Goal: Complete application form

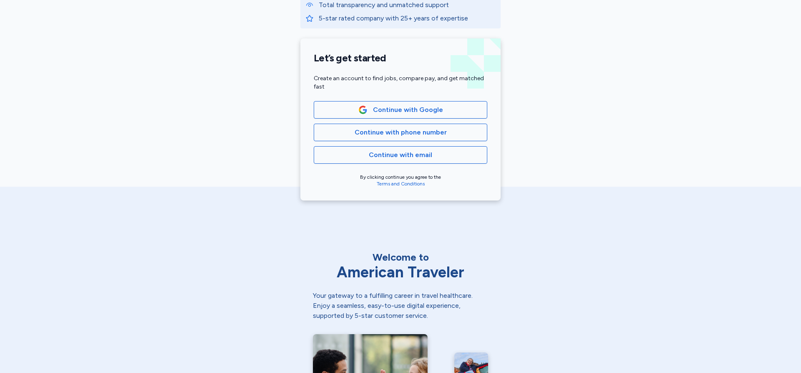
scroll to position [167, 0]
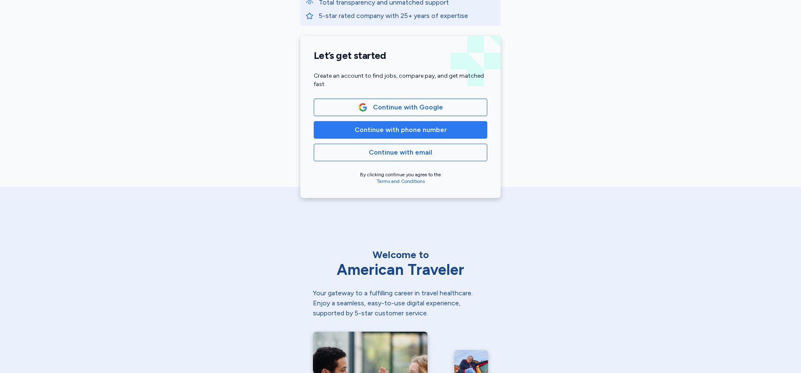
click at [430, 132] on span "Continue with phone number" at bounding box center [401, 130] width 92 height 10
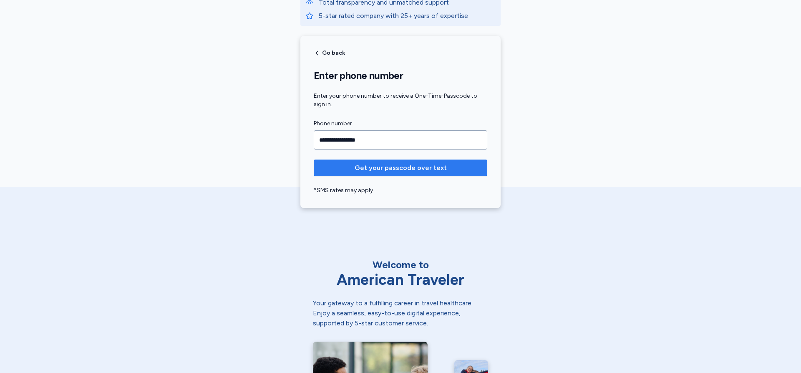
type input "**********"
click at [378, 170] on span "Get your passcode over text" at bounding box center [401, 168] width 92 height 10
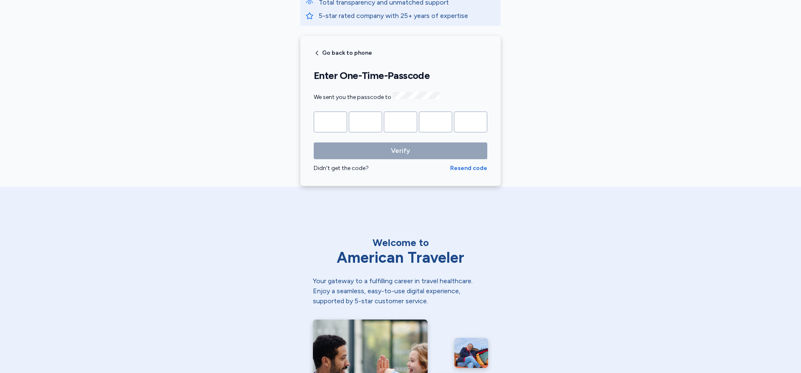
type input "*"
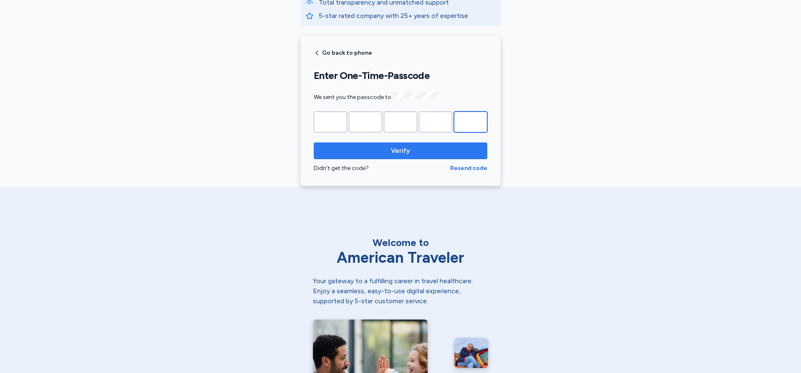
type input "*"
click at [349, 146] on span "Verify" at bounding box center [400, 151] width 160 height 10
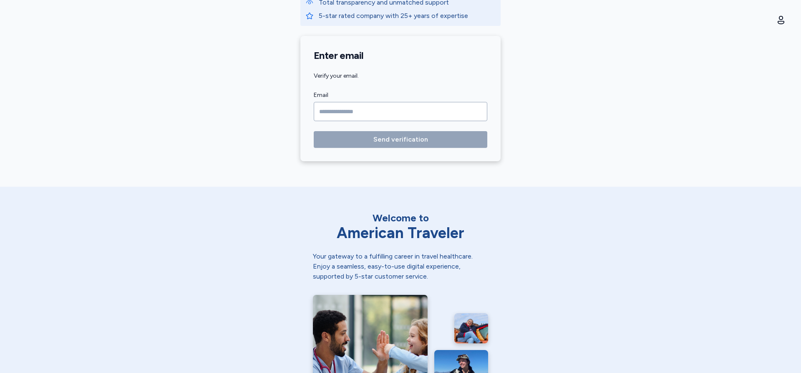
click at [337, 111] on input "Email" at bounding box center [401, 111] width 174 height 19
drag, startPoint x: 337, startPoint y: 113, endPoint x: 327, endPoint y: 106, distance: 12.0
click at [327, 106] on input "Email" at bounding box center [401, 111] width 174 height 19
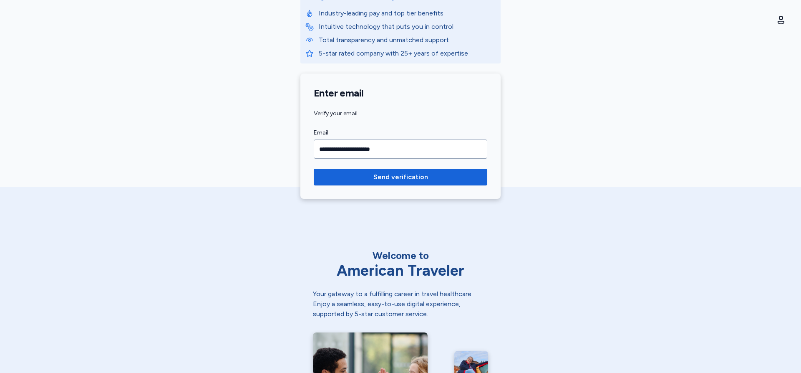
scroll to position [83, 0]
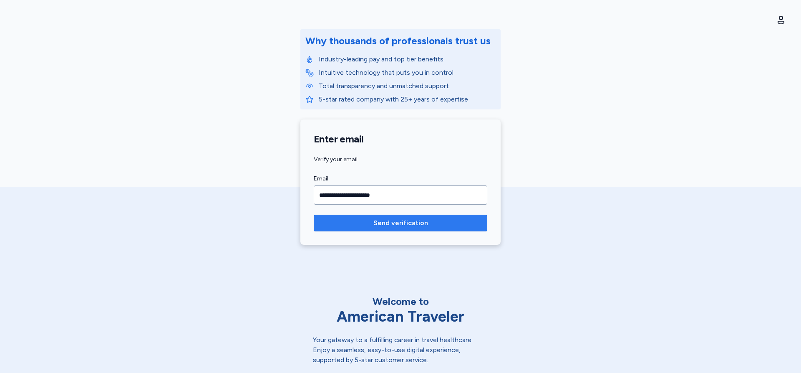
type input "**********"
click at [360, 223] on span "Send verification" at bounding box center [400, 223] width 160 height 10
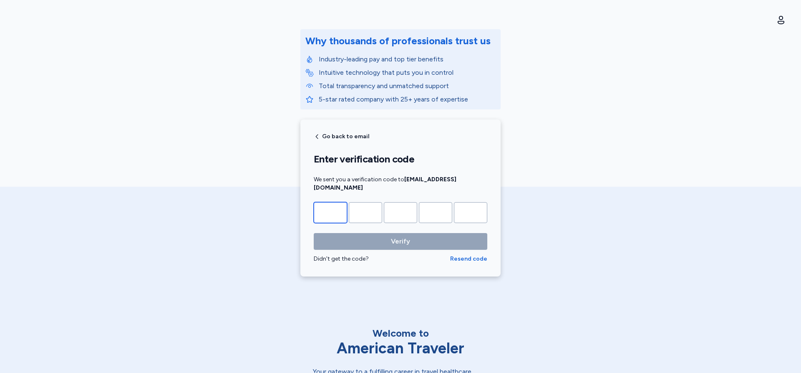
click at [321, 202] on input "Please enter OTP character 1" at bounding box center [330, 212] width 33 height 21
click at [322, 134] on span "Go back to email" at bounding box center [345, 136] width 47 height 6
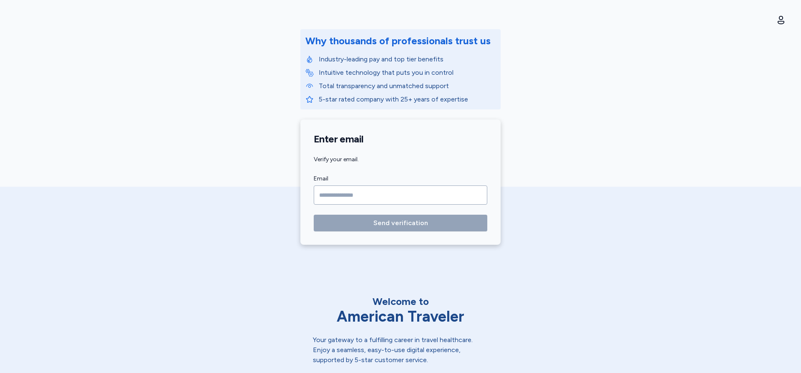
click at [337, 189] on input "Email" at bounding box center [401, 194] width 174 height 19
click at [336, 195] on input "Email" at bounding box center [401, 194] width 174 height 19
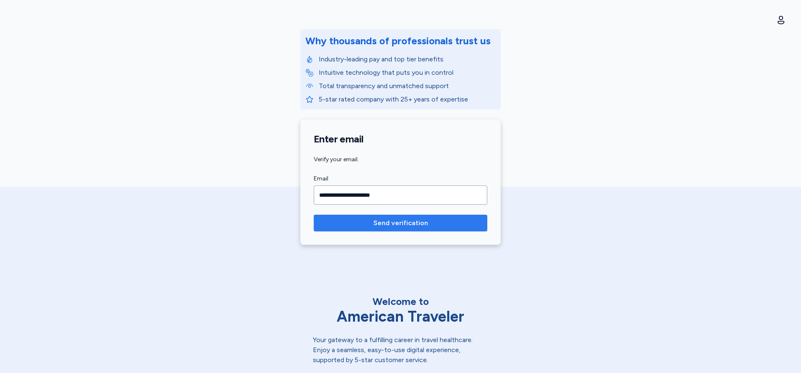
type input "**********"
click at [361, 228] on button "Send verification" at bounding box center [401, 222] width 174 height 17
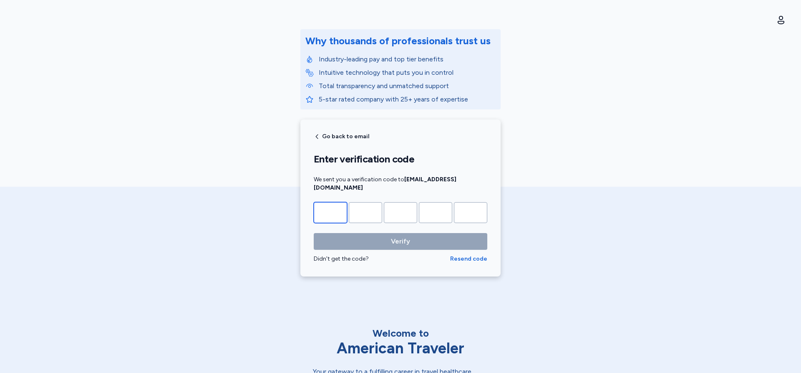
click at [335, 203] on input "Please enter OTP character 1" at bounding box center [330, 212] width 33 height 21
type input "*"
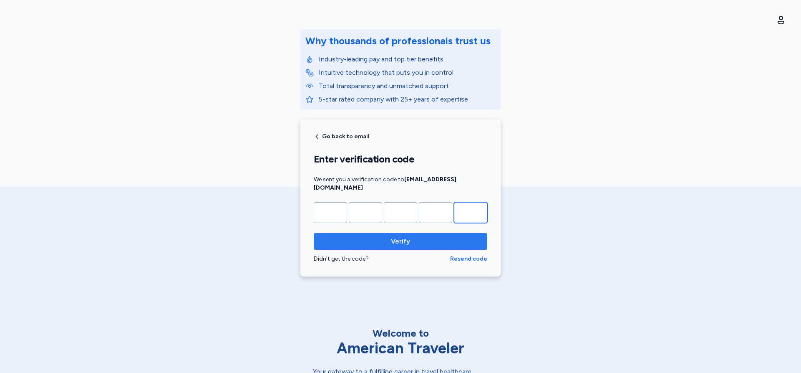
type input "*"
click at [366, 236] on span "Verify" at bounding box center [400, 241] width 160 height 10
